Goal: Task Accomplishment & Management: Manage account settings

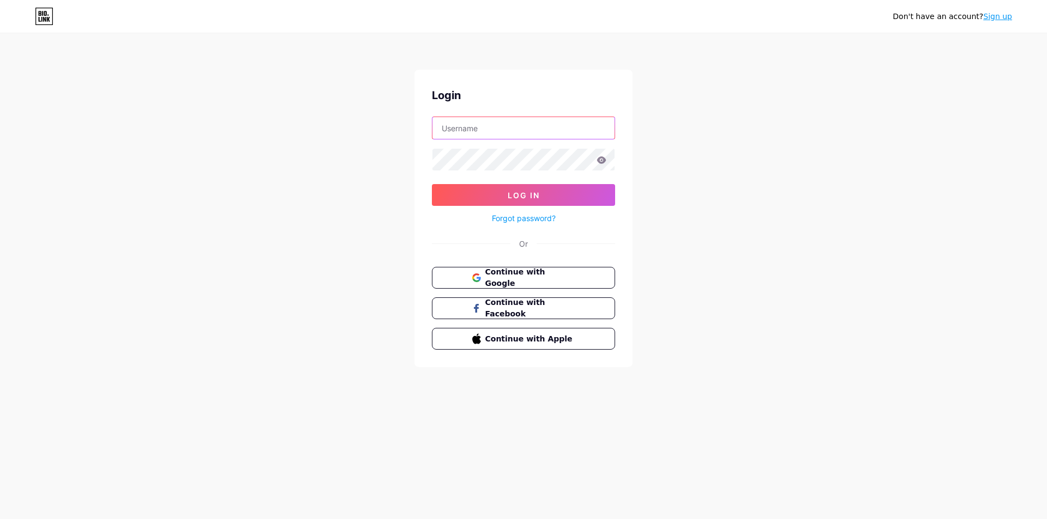
type input "nguyentheanh9302@gmail.com"
drag, startPoint x: 746, startPoint y: 204, endPoint x: 597, endPoint y: 204, distance: 149.4
click at [599, 209] on div "Don't have an account? Sign up Login nguyentheanh9302@gmail.com Log In Forgot p…" at bounding box center [523, 201] width 1047 height 402
click at [590, 212] on div "Forgot password?" at bounding box center [523, 215] width 183 height 19
click at [593, 204] on button "Log In" at bounding box center [523, 195] width 183 height 22
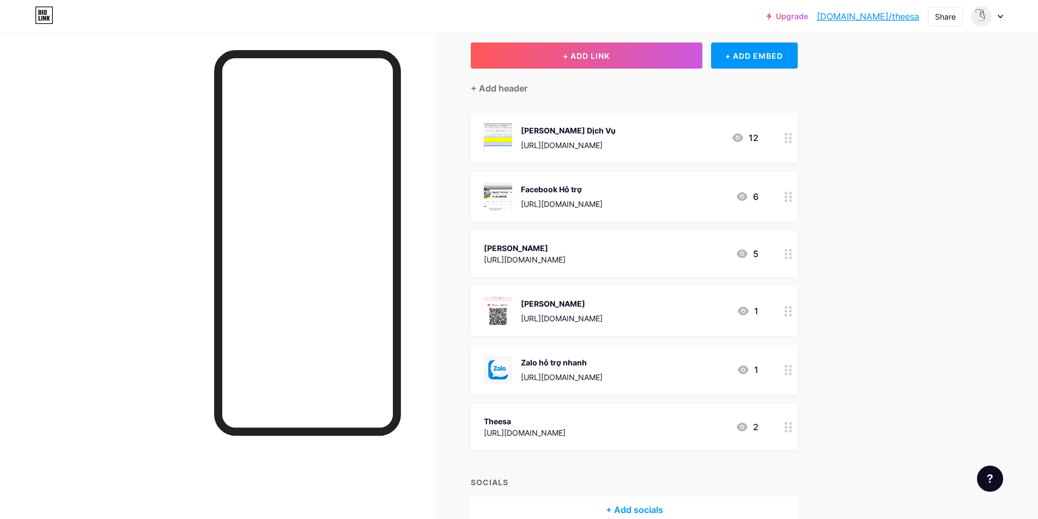
scroll to position [55, 0]
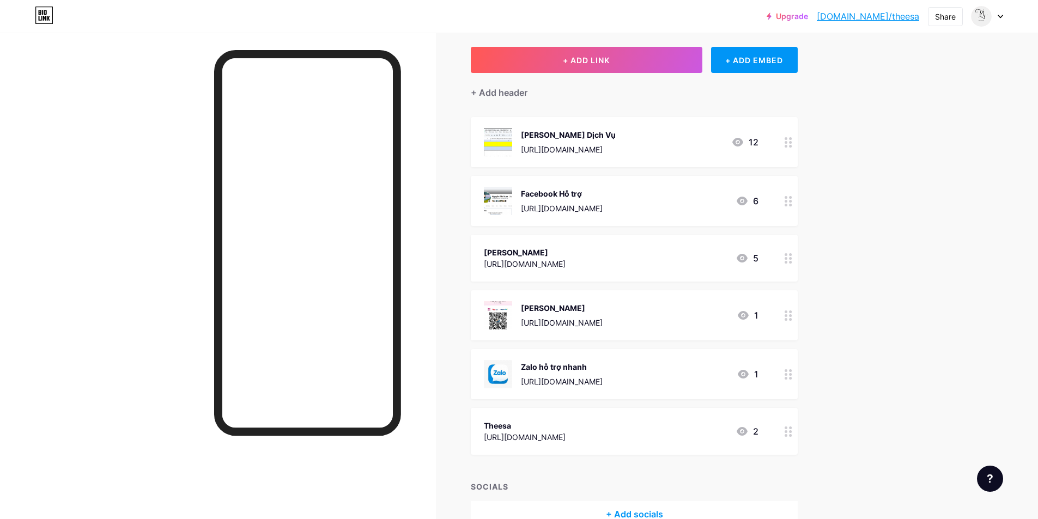
drag, startPoint x: 946, startPoint y: 134, endPoint x: 925, endPoint y: 100, distance: 39.6
click at [929, 101] on div "Upgrade [DOMAIN_NAME]/theesa... [DOMAIN_NAME]/theesa Share Switch accounts Thee…" at bounding box center [519, 263] width 1038 height 637
